Goal: Task Accomplishment & Management: Complete application form

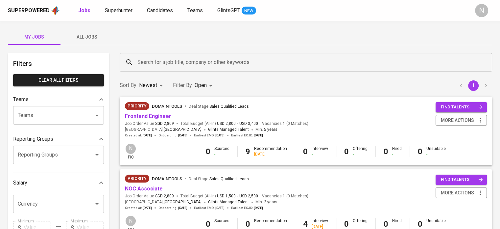
click at [95, 34] on span "All Jobs" at bounding box center [86, 37] width 45 height 8
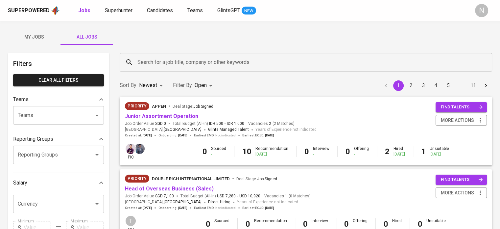
click at [192, 60] on input "Search for a job title, company or other keywords" at bounding box center [308, 62] width 344 height 12
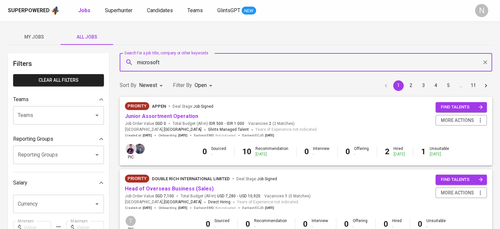
type input "microsoft"
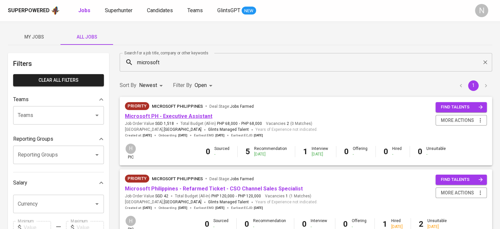
click at [168, 117] on link "Microsoft PH - Executive Assistant" at bounding box center [168, 116] width 87 height 6
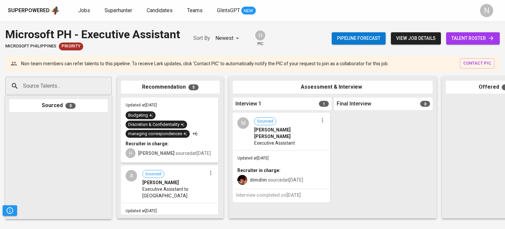
scroll to position [263, 0]
click at [116, 11] on span "Superhunter" at bounding box center [119, 10] width 28 height 6
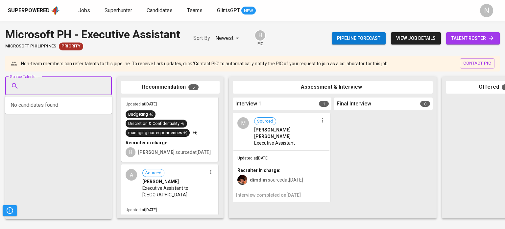
click at [55, 85] on input "Source Talents..." at bounding box center [55, 86] width 69 height 12
paste input "[EMAIL_ADDRESS][DOMAIN_NAME]"
type input "[EMAIL_ADDRESS][DOMAIN_NAME]"
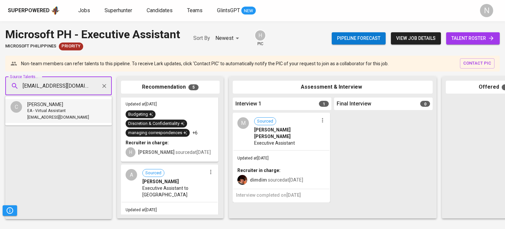
click at [51, 108] on span "EA - Virtual Assistant" at bounding box center [46, 111] width 38 height 7
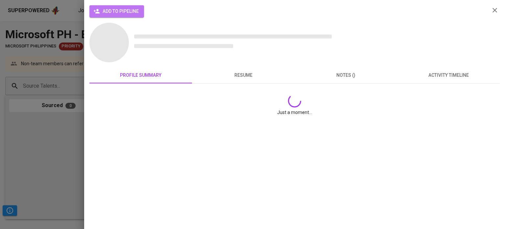
click at [121, 15] on span "add to pipeline" at bounding box center [117, 11] width 44 height 8
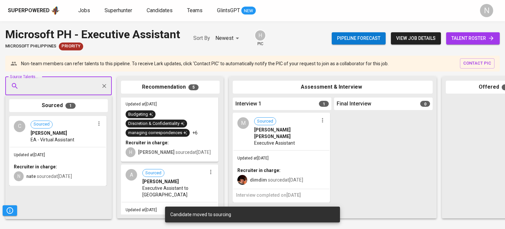
paste input "[EMAIL_ADDRESS][DOMAIN_NAME]"
type input "[EMAIL_ADDRESS][DOMAIN_NAME]"
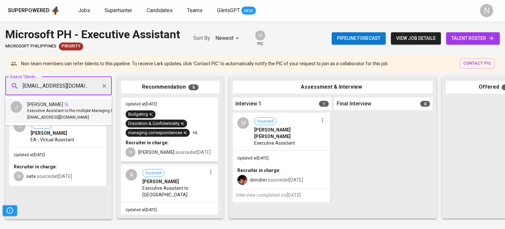
click at [50, 105] on span "[PERSON_NAME]" at bounding box center [45, 104] width 36 height 7
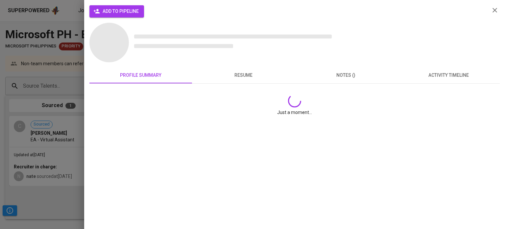
click at [118, 10] on span "add to pipeline" at bounding box center [117, 11] width 44 height 8
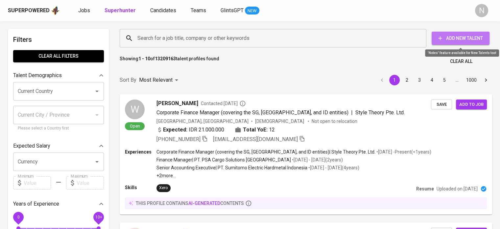
click at [475, 39] on span "Add New Talent" at bounding box center [460, 38] width 47 height 8
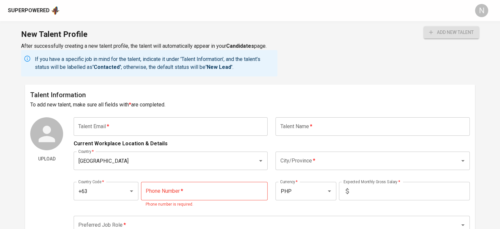
click at [169, 128] on input "text" at bounding box center [171, 126] width 194 height 18
paste input "[EMAIL_ADDRESS][DOMAIN_NAME]"
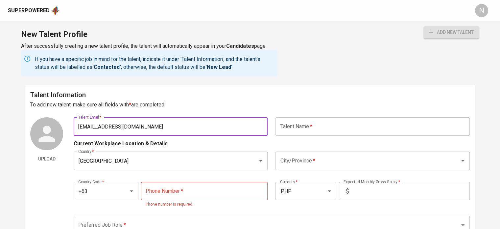
type input "[EMAIL_ADDRESS][DOMAIN_NAME]"
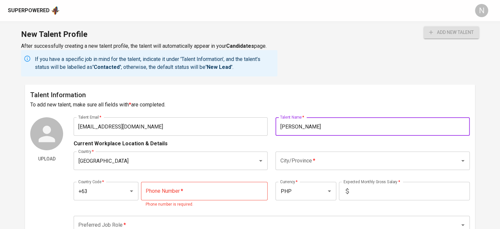
type input "[PERSON_NAME]"
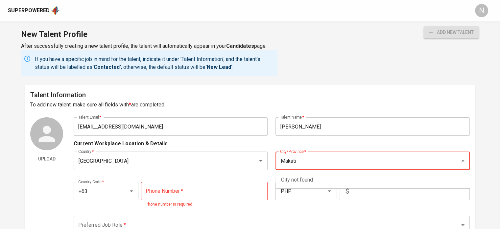
type input "Makati"
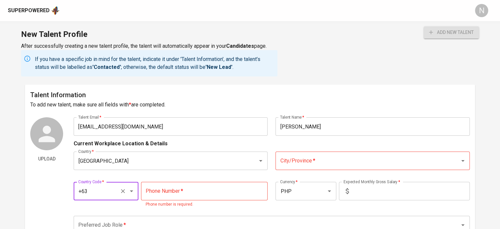
click at [330, 160] on input "City/Province   *" at bounding box center [364, 160] width 170 height 12
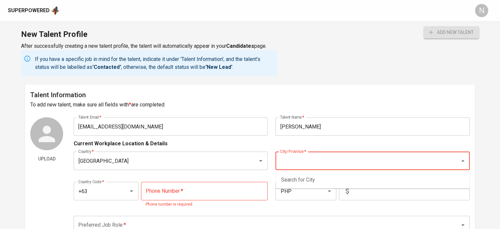
type input "m"
type input "Makati City"
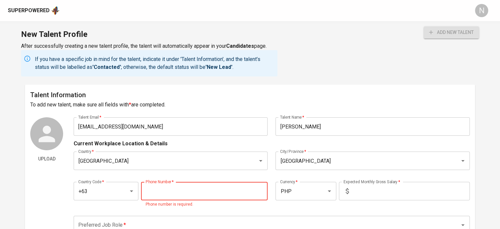
paste input "917-147-9368"
type input "917-147-9368"
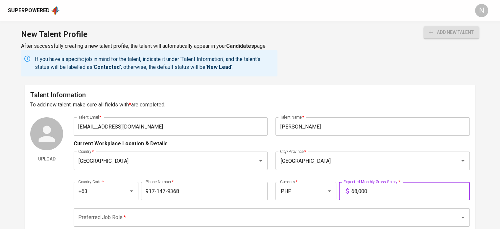
type input "68,000"
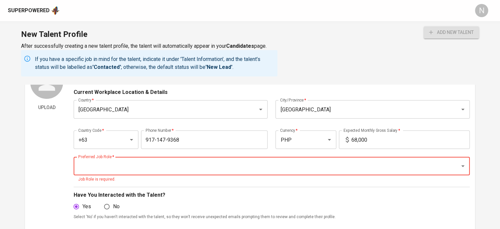
scroll to position [66, 0]
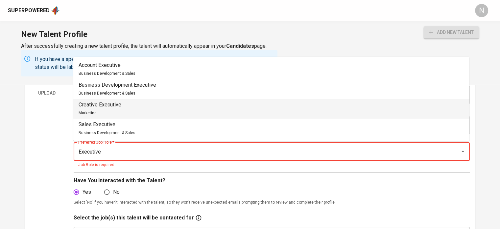
click at [192, 153] on input "Executive" at bounding box center [263, 151] width 372 height 12
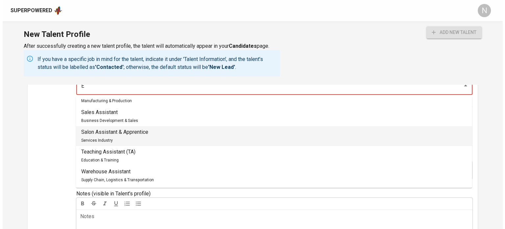
scroll to position [0, 0]
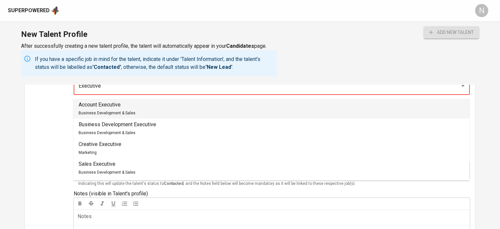
click at [96, 105] on p "Account Executive" at bounding box center [107, 105] width 57 height 8
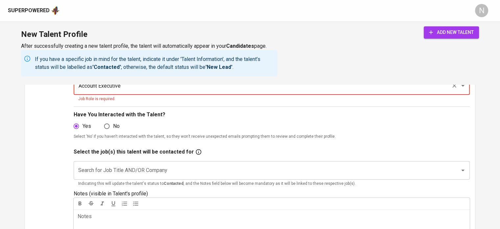
type input "Account Executive"
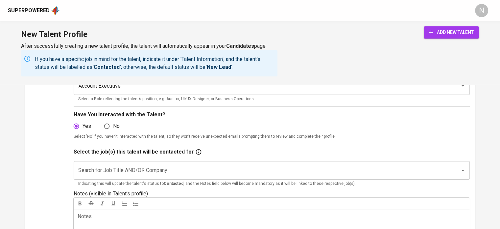
click at [455, 39] on div "add new talent" at bounding box center [451, 51] width 55 height 50
click at [458, 33] on span "add new talent" at bounding box center [451, 32] width 45 height 8
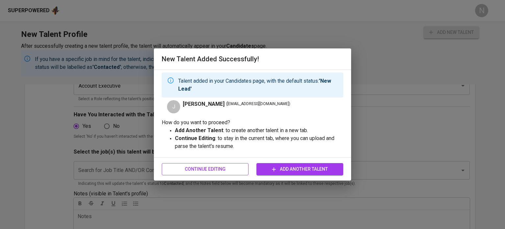
drag, startPoint x: 292, startPoint y: 168, endPoint x: 231, endPoint y: 168, distance: 60.8
click at [231, 168] on div "Continue Editing Add Another Talent" at bounding box center [253, 168] width 182 height 17
click at [274, 168] on icon "button" at bounding box center [274, 169] width 4 height 4
click at [221, 169] on span "Continue Editing" at bounding box center [205, 169] width 76 height 8
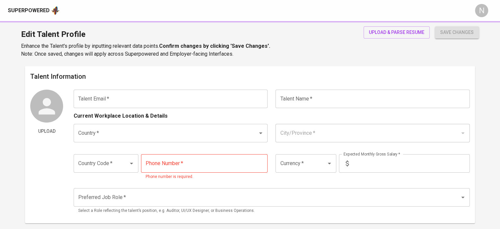
type input "[EMAIL_ADDRESS][DOMAIN_NAME]"
type input "[PERSON_NAME]"
type input "[GEOGRAPHIC_DATA]"
type input "Makati City"
type input "+63"
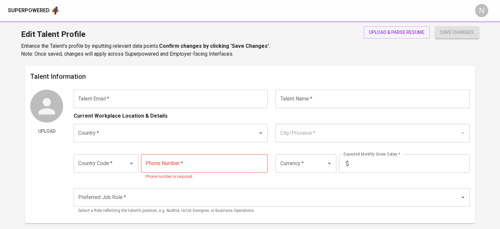
type input "917-147-9368"
type input "PHP"
type input "68,000"
type input "Account Executive"
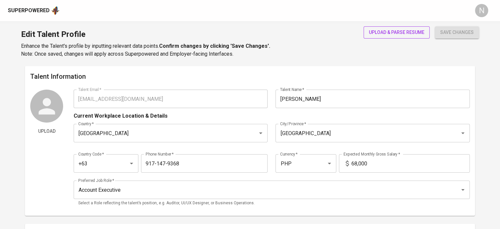
click at [405, 32] on span "upload & parse resume" at bounding box center [397, 32] width 56 height 8
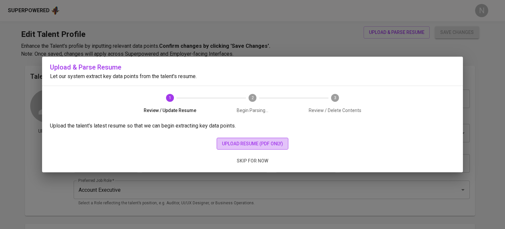
click at [270, 145] on span "upload resume (pdf only)" at bounding box center [252, 143] width 61 height 8
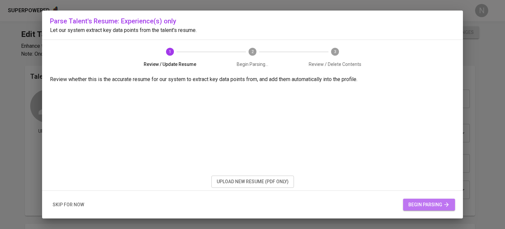
click at [424, 200] on span "begin parsing" at bounding box center [429, 204] width 41 height 8
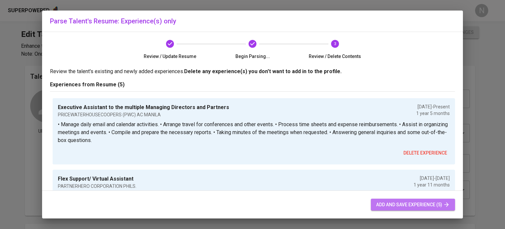
click at [379, 201] on span "add and save experience (5)" at bounding box center [413, 204] width 74 height 8
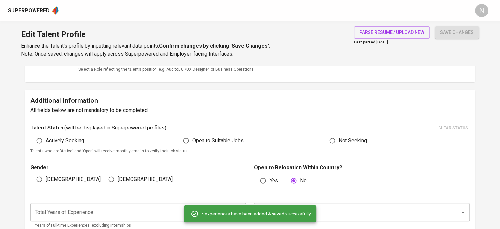
scroll to position [131, 0]
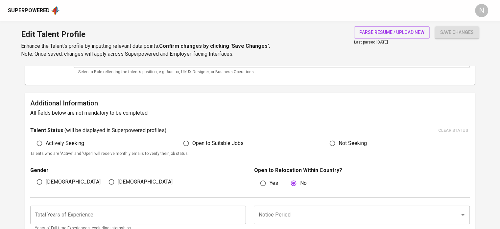
click at [52, 144] on span "Actively Seeking" at bounding box center [65, 143] width 38 height 8
click at [46, 144] on input "Actively Seeking" at bounding box center [39, 143] width 12 height 12
radio input "true"
click at [103, 175] on div "Female" at bounding box center [138, 181] width 72 height 12
click at [107, 178] on input "Female" at bounding box center [111, 181] width 12 height 12
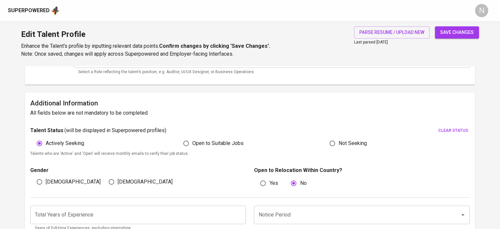
radio input "true"
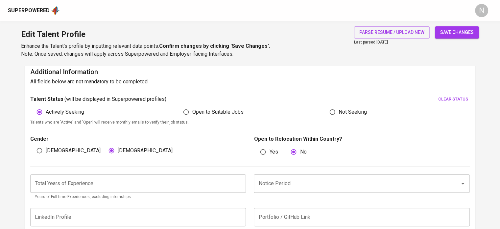
scroll to position [230, 0]
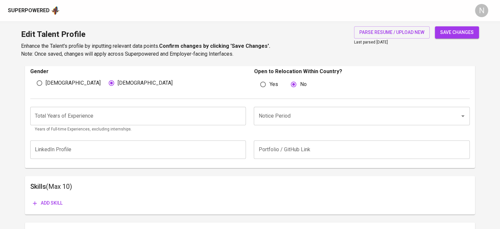
click at [103, 112] on input "number" at bounding box center [138, 116] width 216 height 18
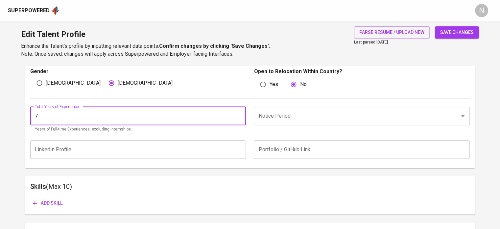
type input "7"
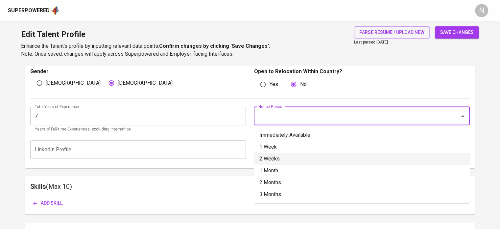
type input "2 Weeks"
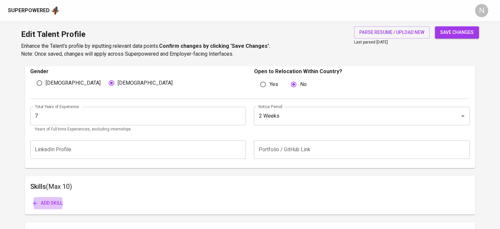
click at [465, 34] on span "save changes" at bounding box center [457, 32] width 34 height 8
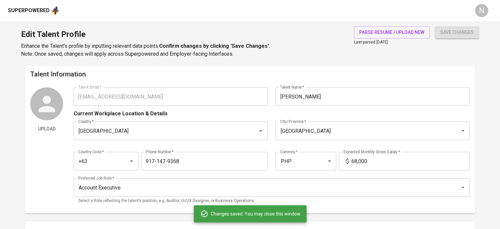
scroll to position [0, 0]
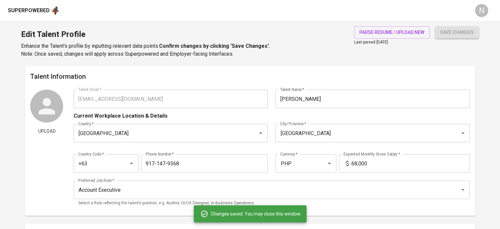
click at [44, 98] on div "Upload Talent Email   * jamolina018@gmail.com Talent Email * Talent Name   * Ja…" at bounding box center [250, 149] width 440 height 121
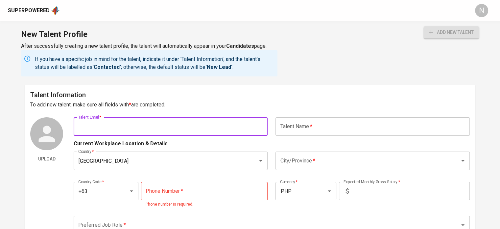
click at [147, 128] on input "text" at bounding box center [171, 126] width 194 height 18
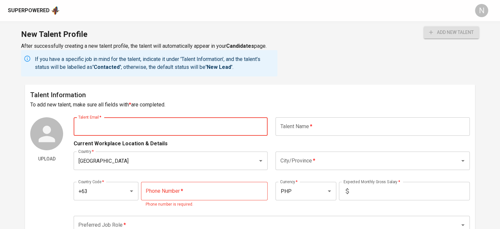
paste input "[EMAIL_ADDRESS][DOMAIN_NAME]"
type input "[EMAIL_ADDRESS][DOMAIN_NAME]"
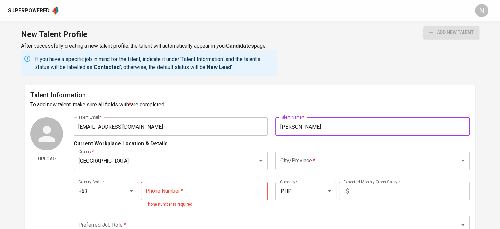
type input "Charlaine Alipio"
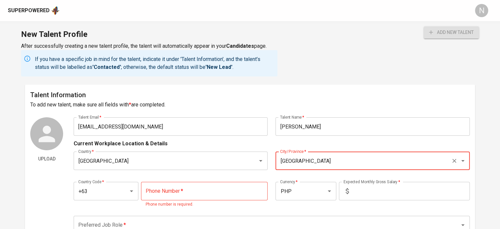
type input "Quezon City"
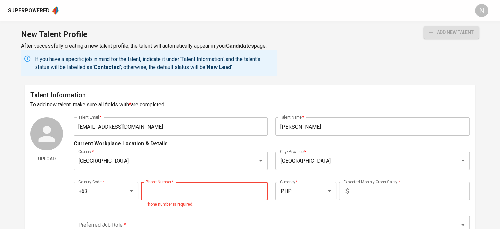
paste input "967-453-6047"
type input "967-453-6047"
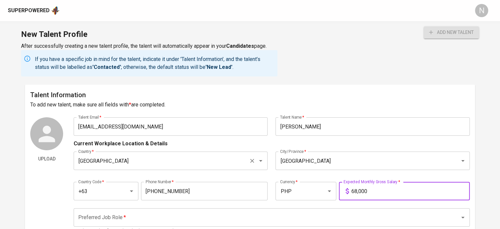
type input "68,000"
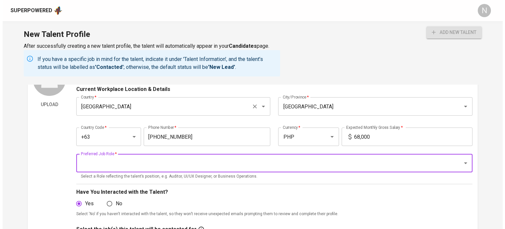
scroll to position [66, 0]
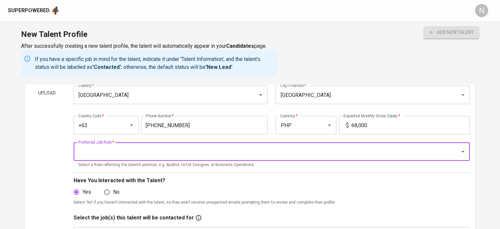
click at [205, 156] on input "Preferred Job Role   *" at bounding box center [263, 151] width 372 height 12
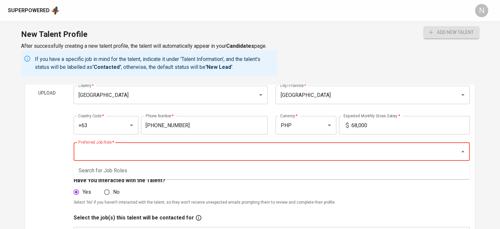
click at [188, 155] on input "Preferred Job Role   *" at bounding box center [263, 151] width 372 height 12
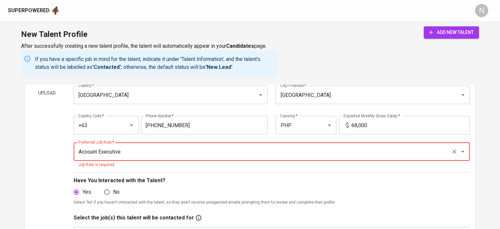
type input "Account Executive"
click at [437, 38] on button "add new talent" at bounding box center [451, 32] width 55 height 12
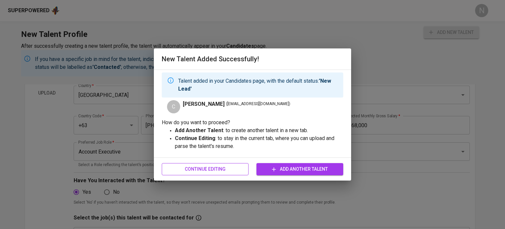
click at [225, 170] on span "Continue Editing" at bounding box center [205, 169] width 76 height 8
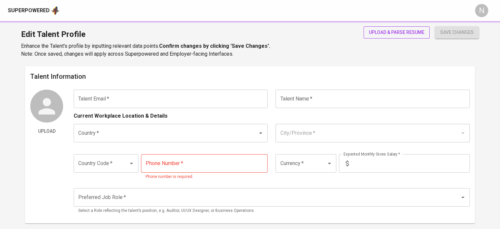
type input "[EMAIL_ADDRESS][DOMAIN_NAME]"
type input "[PERSON_NAME]"
type input "[GEOGRAPHIC_DATA]"
type input "Quezon City"
type input "+63"
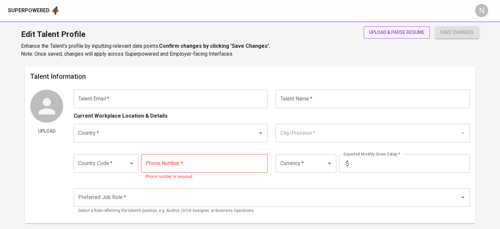
type input "967-453-6047"
type input "PHP"
type input "68,000"
type input "Account Executive"
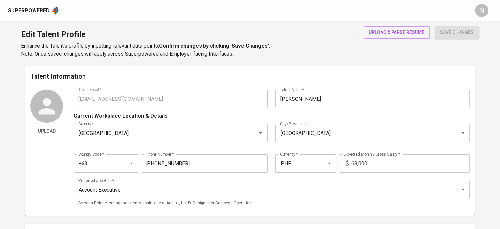
click at [400, 21] on div "Superpowered N" at bounding box center [250, 10] width 500 height 21
click at [399, 27] on button "upload & parse resume" at bounding box center [397, 32] width 66 height 12
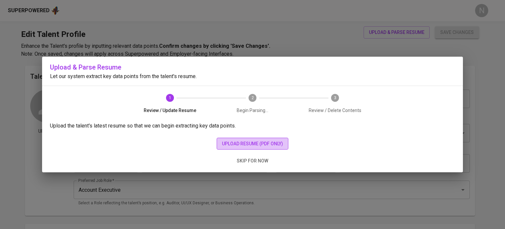
click at [258, 141] on span "upload resume (pdf only)" at bounding box center [252, 143] width 61 height 8
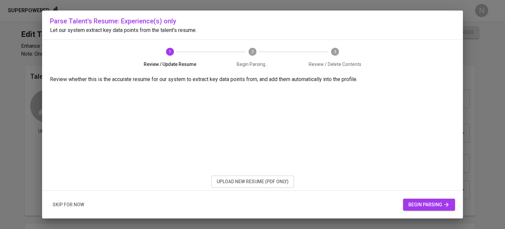
click at [432, 203] on span "begin parsing" at bounding box center [429, 204] width 41 height 8
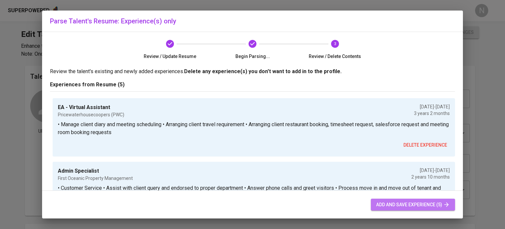
click at [405, 204] on span "add and save experience (5)" at bounding box center [413, 204] width 74 height 8
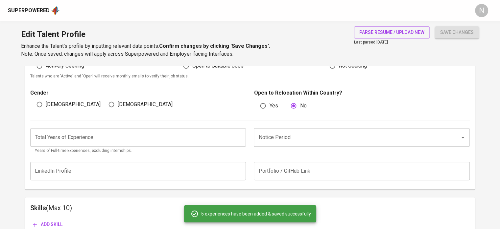
scroll to position [197, 0]
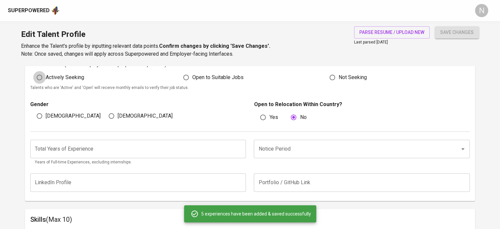
click at [38, 79] on input "Actively Seeking" at bounding box center [39, 77] width 12 height 12
radio input "true"
click at [113, 109] on div "Gender Male Female" at bounding box center [140, 111] width 220 height 23
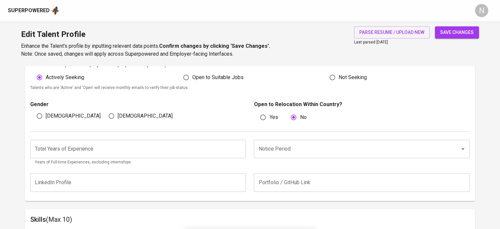
click at [113, 114] on input "Female" at bounding box center [111, 116] width 12 height 12
radio input "true"
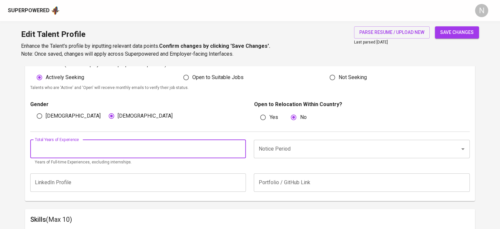
click at [97, 145] on input "number" at bounding box center [138, 148] width 216 height 18
type input "10"
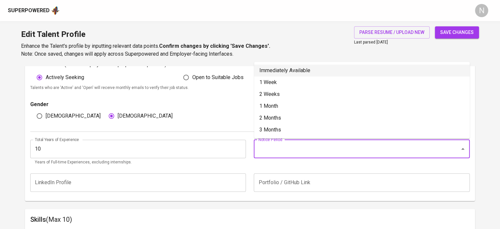
type input "Immediately Available"
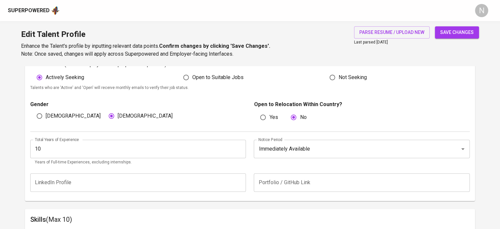
click at [454, 30] on span "save changes" at bounding box center [457, 32] width 34 height 8
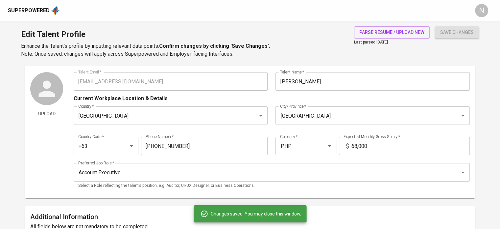
scroll to position [0, 0]
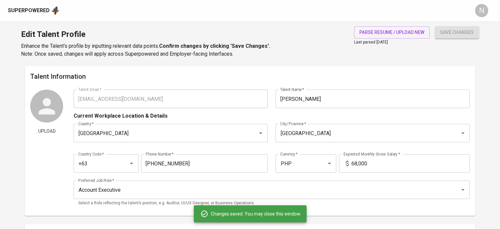
click at [54, 90] on div "Upload Talent Email   * chaalipio@ymail.com Talent Email * Talent Name   * Char…" at bounding box center [250, 149] width 440 height 121
